Goal: Transaction & Acquisition: Obtain resource

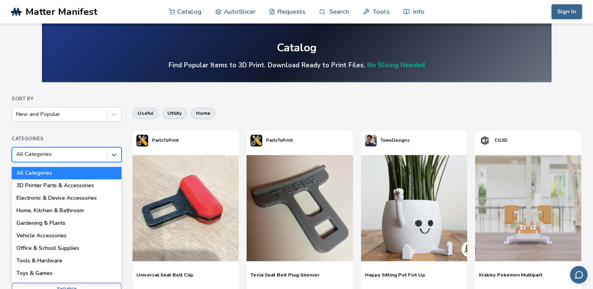
click at [93, 158] on div at bounding box center [59, 155] width 87 height 8
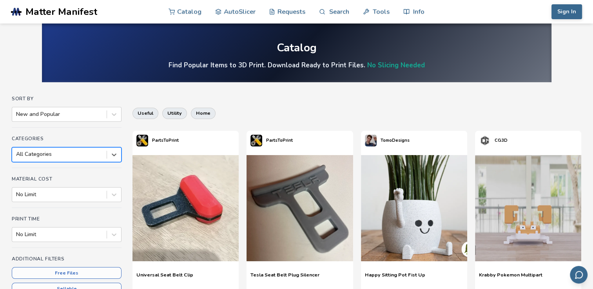
click at [93, 158] on div at bounding box center [59, 155] width 87 height 8
click at [362, 106] on div "useful utility home" at bounding box center [357, 113] width 449 height 19
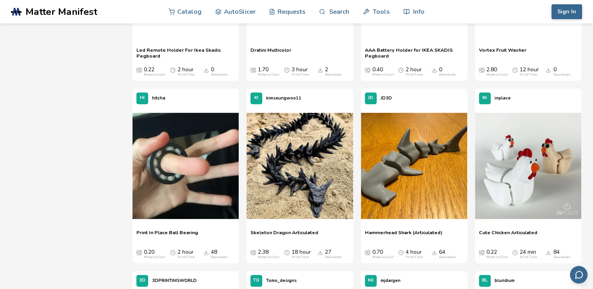
scroll to position [471, 0]
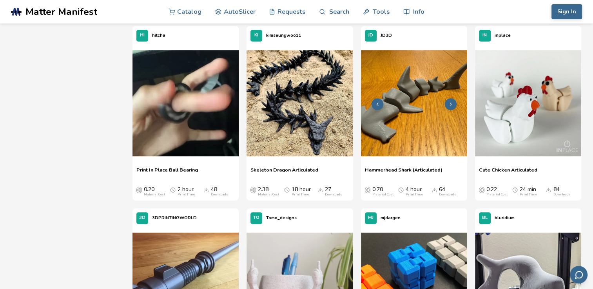
click at [428, 107] on img at bounding box center [414, 103] width 106 height 106
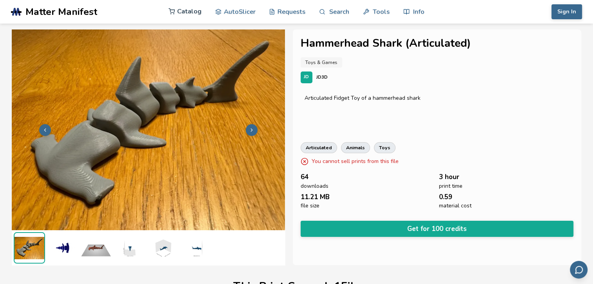
click at [183, 13] on link "Catalog" at bounding box center [185, 12] width 33 height 24
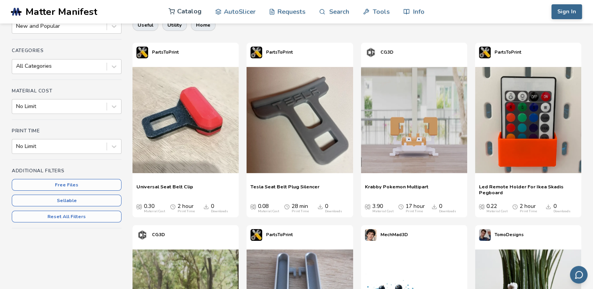
scroll to position [173, 0]
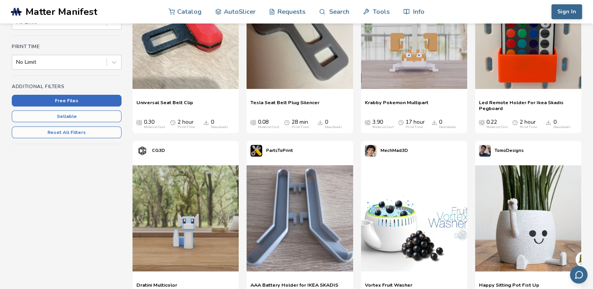
click at [79, 104] on button "Free Files" at bounding box center [67, 101] width 110 height 12
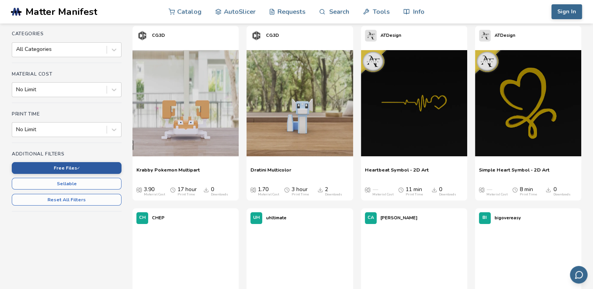
scroll to position [126, 0]
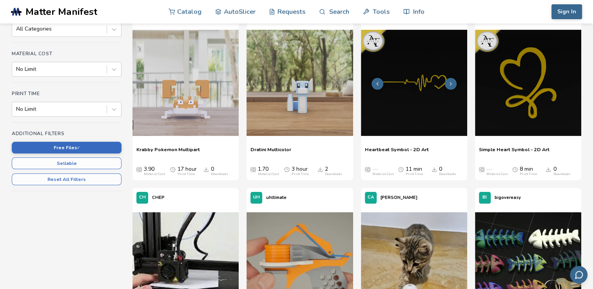
click at [402, 107] on img at bounding box center [414, 83] width 106 height 106
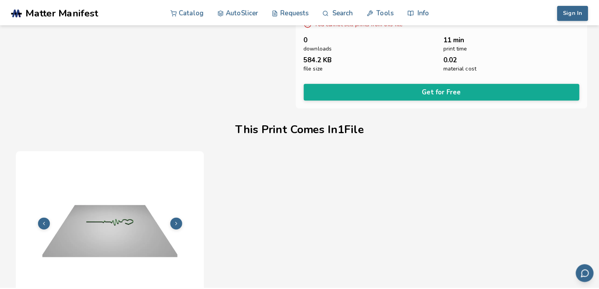
scroll to position [240, 0]
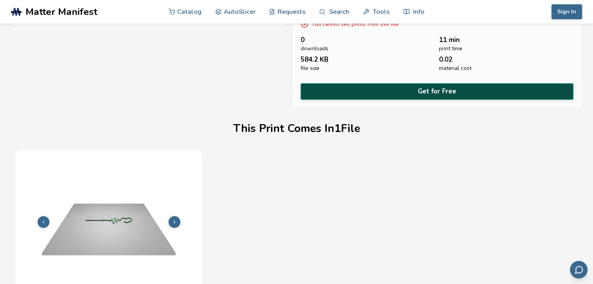
click at [424, 87] on button "Get for Free" at bounding box center [437, 91] width 273 height 16
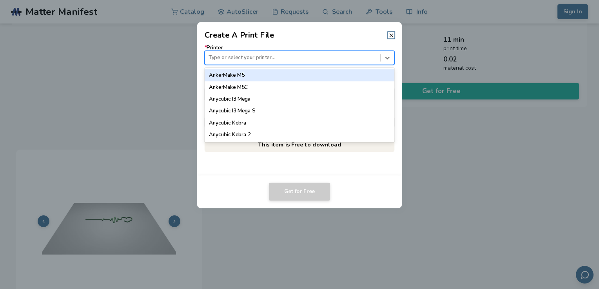
click at [306, 61] on div at bounding box center [293, 57] width 168 height 7
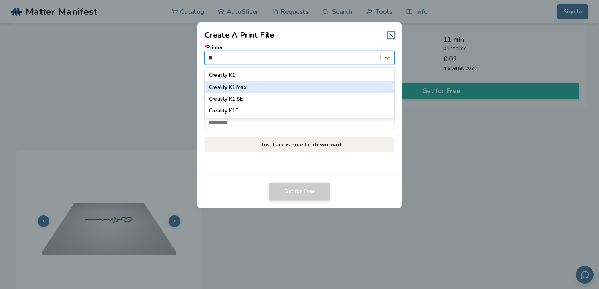
type input "*"
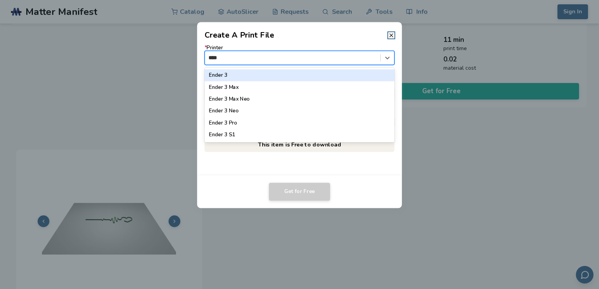
type input "*****"
click at [282, 76] on div "Ender 3" at bounding box center [300, 75] width 190 height 12
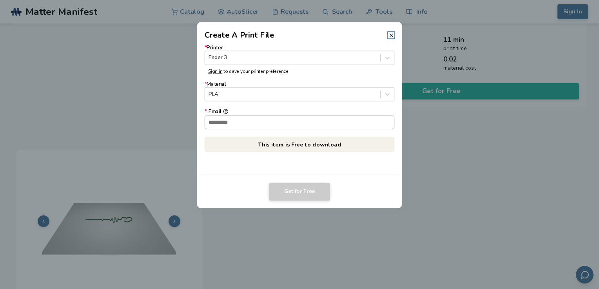
click at [286, 126] on input "* Email" at bounding box center [299, 121] width 189 height 13
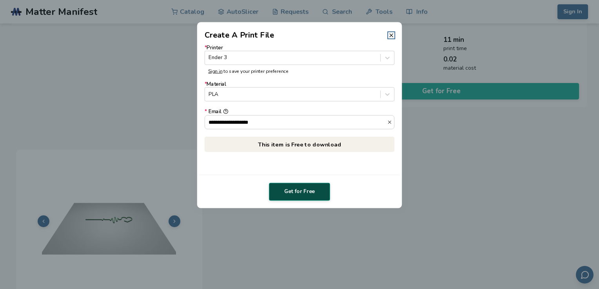
type input "**********"
click at [309, 196] on button "Get for Free" at bounding box center [299, 192] width 61 height 18
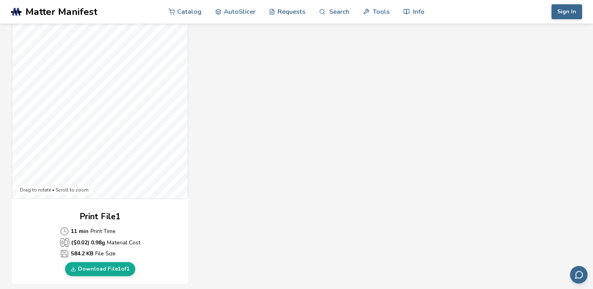
scroll to position [235, 0]
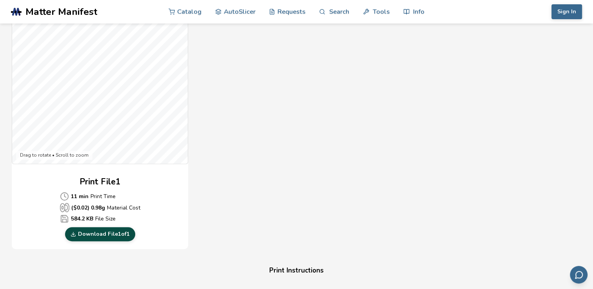
click at [120, 235] on link "Download File 1 of 1" at bounding box center [100, 234] width 70 height 14
